Goal: Communication & Community: Connect with others

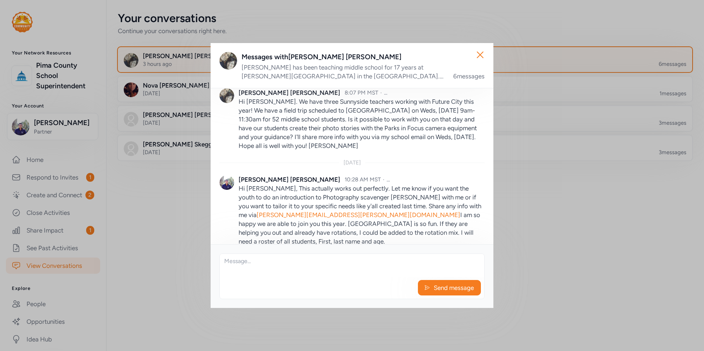
scroll to position [436, 0]
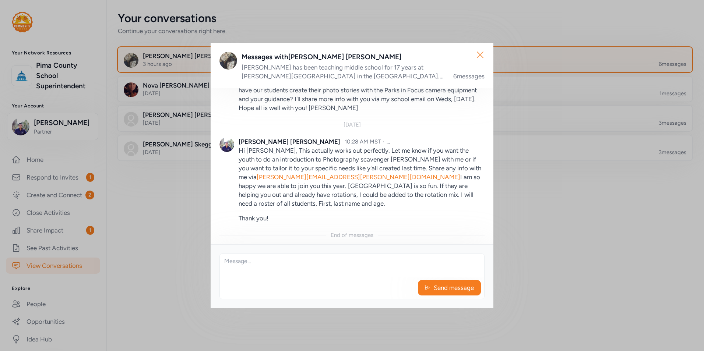
click at [480, 56] on icon "button" at bounding box center [480, 55] width 12 height 12
